Goal: Information Seeking & Learning: Check status

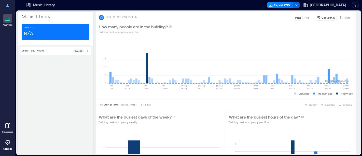
click at [34, 17] on p "Music Library" at bounding box center [56, 16] width 68 height 7
click at [9, 6] on icon at bounding box center [8, 6] width 6 height 6
click at [7, 18] on icon at bounding box center [8, 18] width 6 height 6
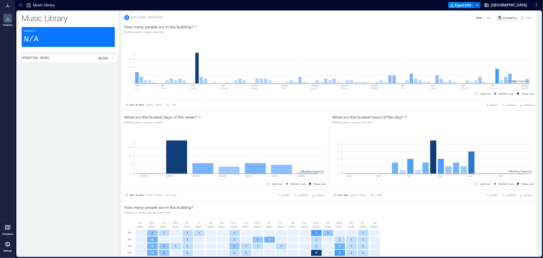
click at [22, 6] on icon at bounding box center [20, 5] width 5 height 5
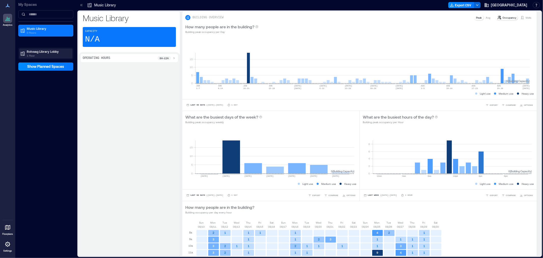
click at [36, 55] on p "1 Floor" at bounding box center [48, 55] width 43 height 4
click at [41, 64] on div "Building Analytics" at bounding box center [36, 62] width 32 height 5
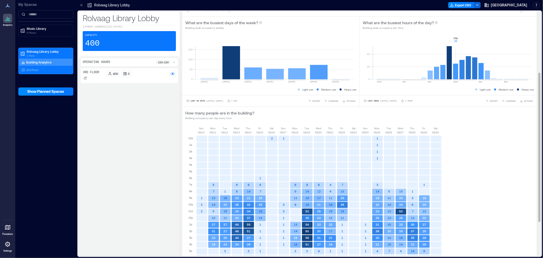
scroll to position [156, 0]
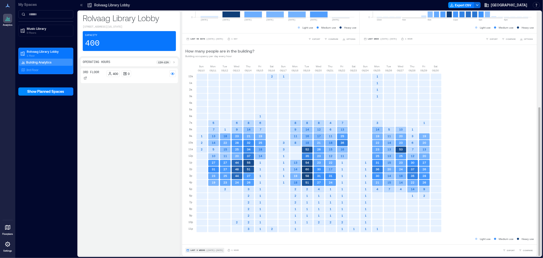
click at [197, 156] on button "Last 3 Weeks | [DATE] - [DATE]" at bounding box center [204, 250] width 39 height 5
click at [195, 156] on span "Custom" at bounding box center [195, 241] width 11 height 4
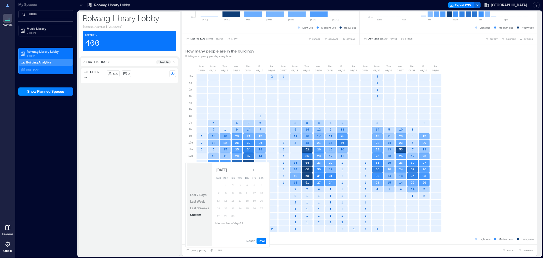
click at [249, 156] on div "Reset Save" at bounding box center [240, 241] width 56 height 10
click at [249, 156] on span "Reset" at bounding box center [251, 241] width 8 height 4
click at [224, 156] on button "1" at bounding box center [225, 185] width 7 height 7
click at [261, 156] on span "Save" at bounding box center [261, 241] width 7 height 4
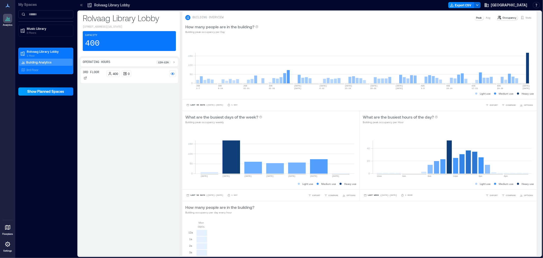
click at [56, 90] on span "Show Planned Spaces" at bounding box center [46, 91] width 37 height 5
click at [53, 93] on span "Hide Planned Spaces" at bounding box center [45, 91] width 35 height 5
